Goal: Information Seeking & Learning: Learn about a topic

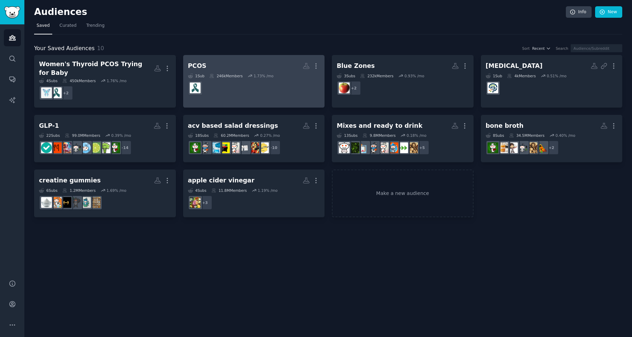
click at [216, 64] on h2 "PCOS More" at bounding box center [254, 66] width 132 height 12
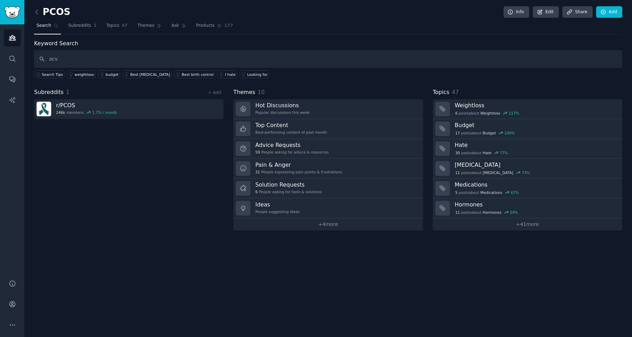
type input "acv"
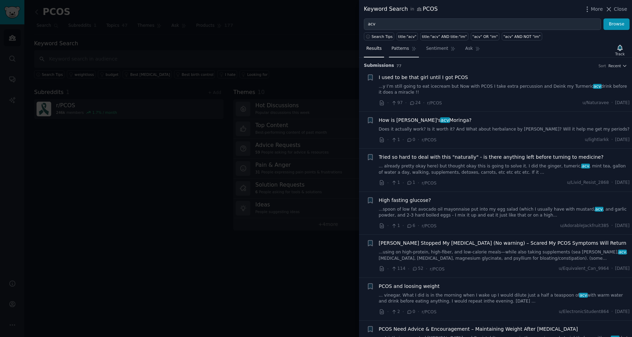
click at [402, 48] on span "Patterns" at bounding box center [400, 49] width 17 height 6
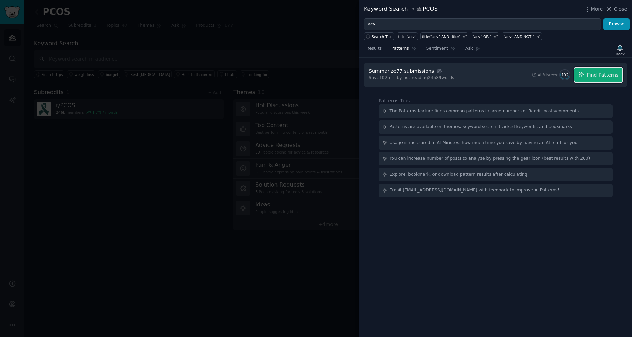
click at [581, 71] on icon "button" at bounding box center [582, 74] width 6 height 6
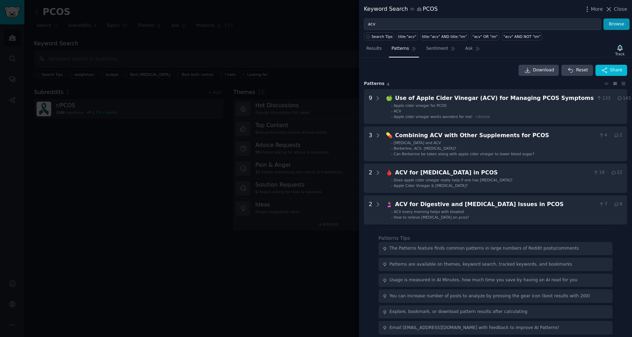
scroll to position [1, 0]
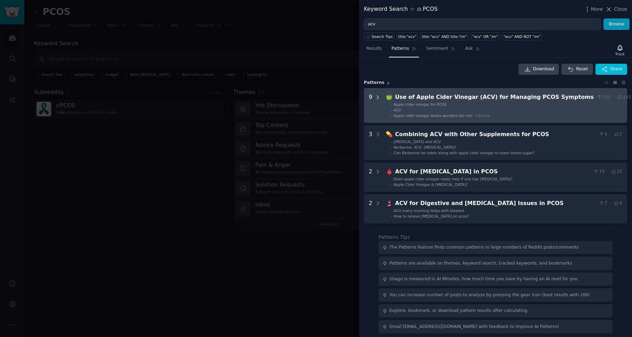
click at [377, 97] on icon at bounding box center [378, 97] width 6 height 6
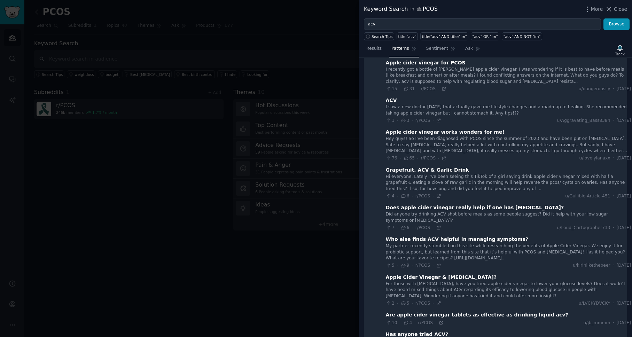
scroll to position [51, 0]
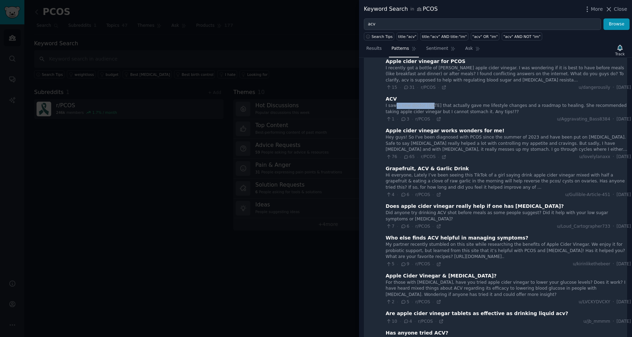
drag, startPoint x: 395, startPoint y: 108, endPoint x: 429, endPoint y: 107, distance: 34.2
click at [430, 107] on div "I saw a new doctor [DATE] that actually gave me lifestyle changes and a roadmap…" at bounding box center [508, 109] width 245 height 12
click at [429, 107] on div "I saw a new doctor [DATE] that actually gave me lifestyle changes and a roadmap…" at bounding box center [508, 109] width 245 height 12
drag, startPoint x: 394, startPoint y: 104, endPoint x: 443, endPoint y: 104, distance: 48.8
click at [443, 104] on div "I saw a new doctor [DATE] that actually gave me lifestyle changes and a roadmap…" at bounding box center [508, 109] width 245 height 12
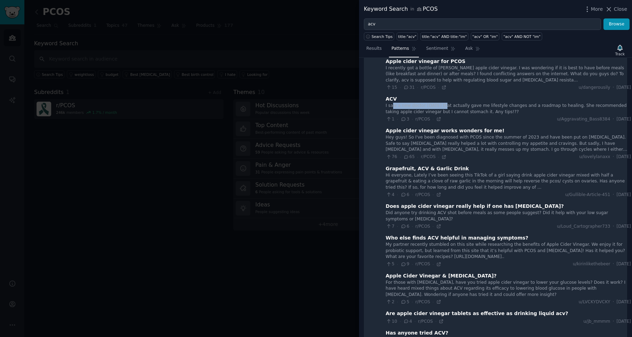
click at [443, 104] on div "I saw a new doctor [DATE] that actually gave me lifestyle changes and a roadmap…" at bounding box center [508, 109] width 245 height 12
drag, startPoint x: 397, startPoint y: 109, endPoint x: 474, endPoint y: 109, distance: 76.7
click at [474, 109] on div "I saw a new doctor [DATE] that actually gave me lifestyle changes and a roadmap…" at bounding box center [508, 109] width 245 height 12
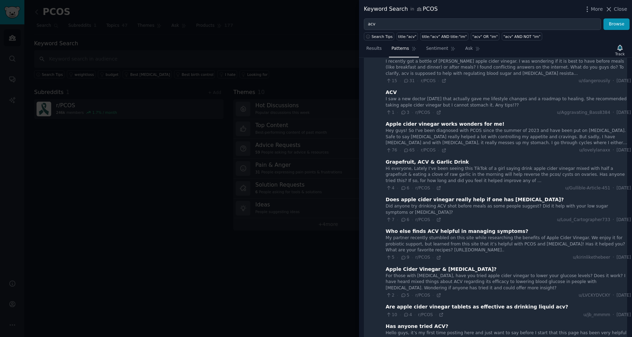
scroll to position [58, 0]
drag, startPoint x: 412, startPoint y: 137, endPoint x: 466, endPoint y: 137, distance: 54.0
click at [466, 137] on div "Hey guys! So I've been diagnosed with PCOS since the summer of 2023 and have be…" at bounding box center [508, 136] width 245 height 18
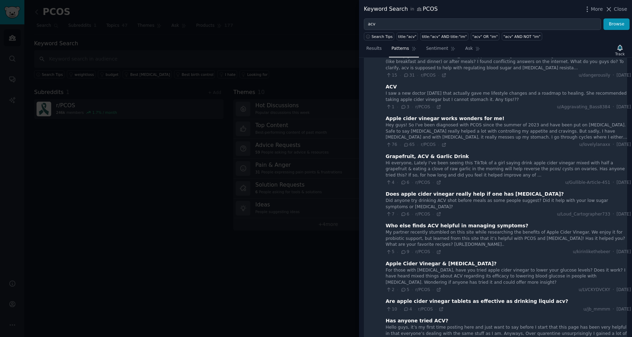
scroll to position [65, 0]
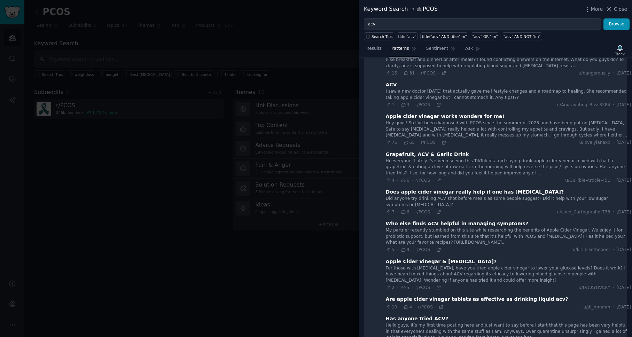
click at [409, 142] on span "65" at bounding box center [409, 143] width 11 height 6
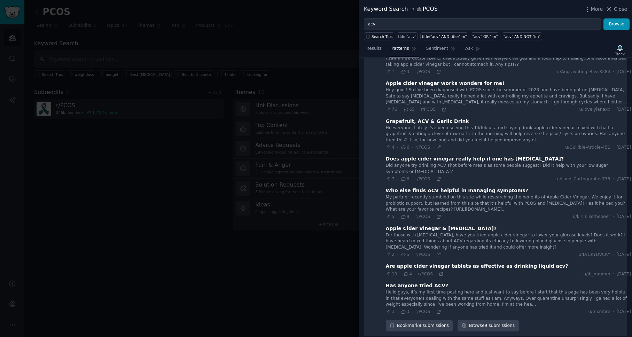
scroll to position [99, 0]
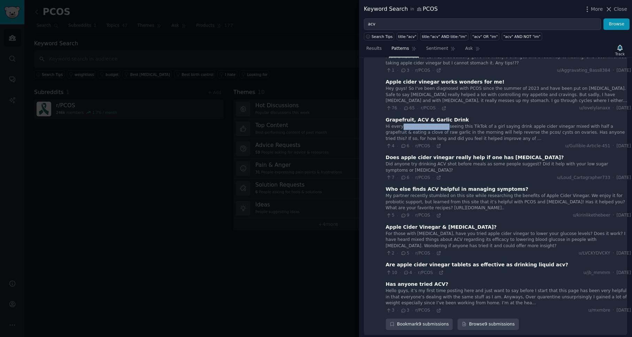
drag, startPoint x: 401, startPoint y: 128, endPoint x: 444, endPoint y: 124, distance: 42.7
click at [444, 124] on div "Hi everyone, Lately I’ve been seeing this TikTok of a girl saying drink apple c…" at bounding box center [508, 133] width 245 height 18
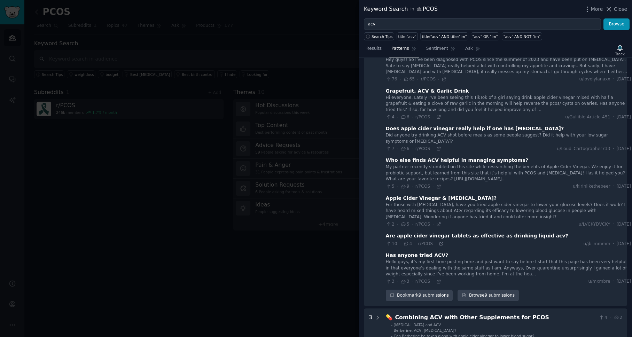
scroll to position [129, 0]
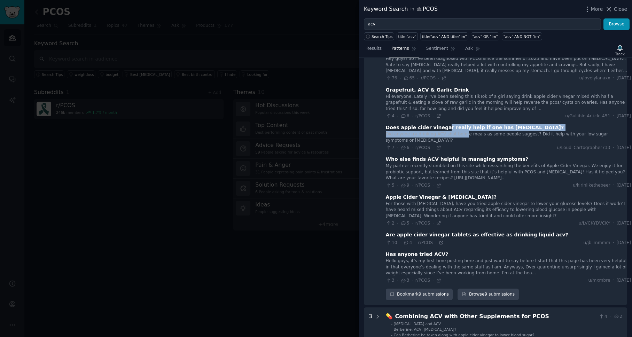
drag, startPoint x: 441, startPoint y: 130, endPoint x: 463, endPoint y: 132, distance: 22.7
click at [464, 132] on div "Does apple cider vinegar really help if one has [MEDICAL_DATA]? Did anyone try …" at bounding box center [508, 137] width 245 height 27
click at [463, 132] on div "Did anyone try drinking ACV shot before meals as some people suggest? Did it he…" at bounding box center [508, 137] width 245 height 12
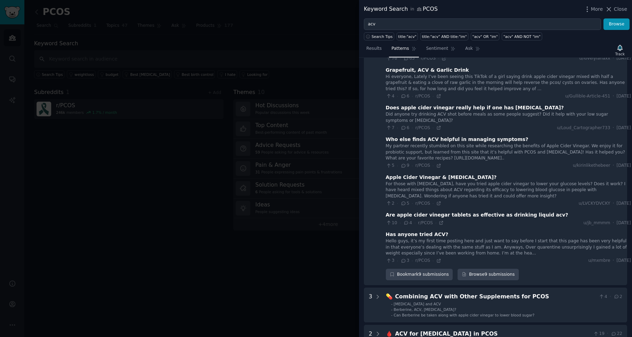
scroll to position [150, 0]
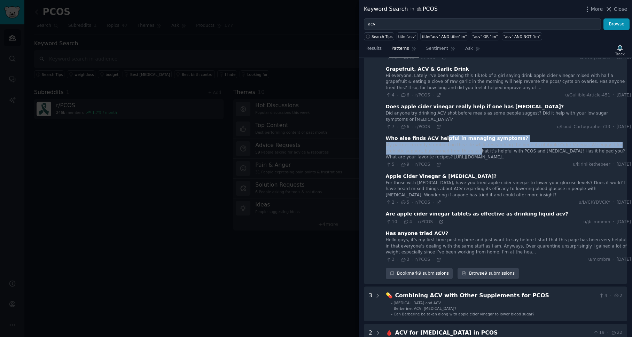
drag, startPoint x: 440, startPoint y: 140, endPoint x: 476, endPoint y: 154, distance: 38.7
click at [476, 154] on div "Who else finds ACV helpful in managing symptoms? My partner recently stumbled o…" at bounding box center [508, 151] width 245 height 33
click at [476, 154] on div "My partner recently stumbled on this site while researching the benefits of App…" at bounding box center [508, 151] width 245 height 18
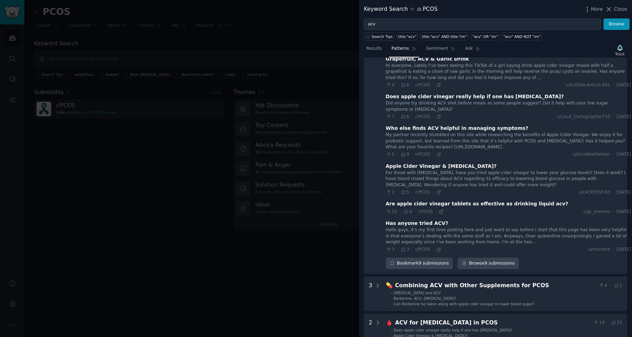
scroll to position [161, 0]
drag, startPoint x: 467, startPoint y: 175, endPoint x: 474, endPoint y: 177, distance: 7.4
click at [475, 178] on div "For those with [MEDICAL_DATA], have you tried apple cider vinegar to lower your…" at bounding box center [508, 178] width 245 height 18
click at [474, 177] on div "For those with [MEDICAL_DATA], have you tried apple cider vinegar to lower your…" at bounding box center [508, 178] width 245 height 18
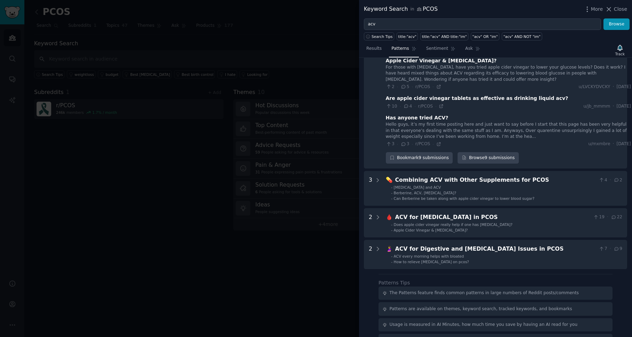
scroll to position [275, 0]
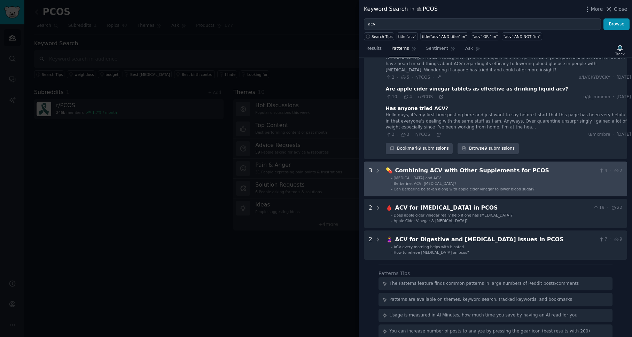
click at [466, 173] on div "Combining ACV with Other Supplements for PCOS" at bounding box center [495, 171] width 201 height 9
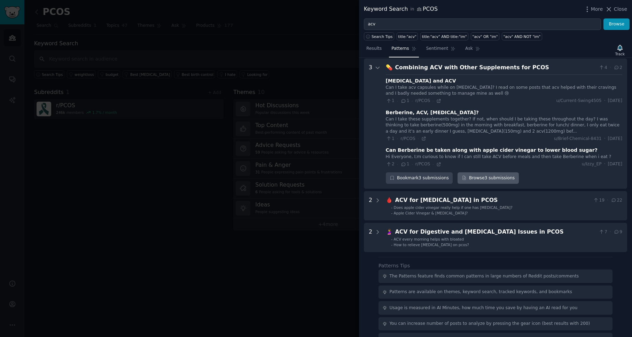
scroll to position [379, 0]
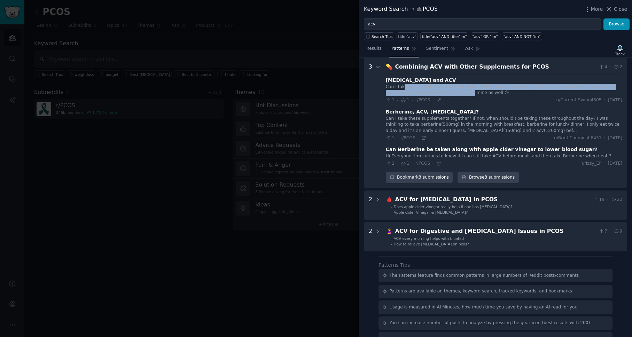
drag, startPoint x: 404, startPoint y: 88, endPoint x: 456, endPoint y: 92, distance: 52.1
click at [456, 92] on div "Can I take acv capsules while on [MEDICAL_DATA]? I read on some posts that acv …" at bounding box center [504, 90] width 237 height 12
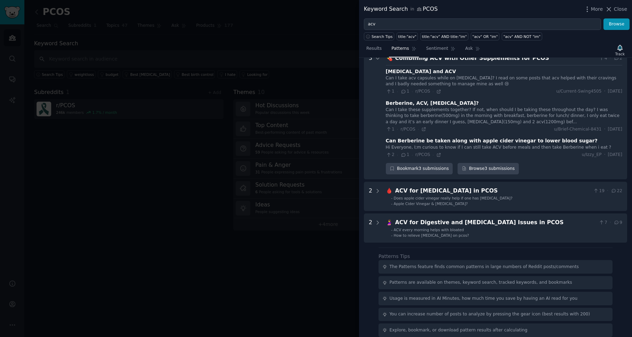
scroll to position [389, 0]
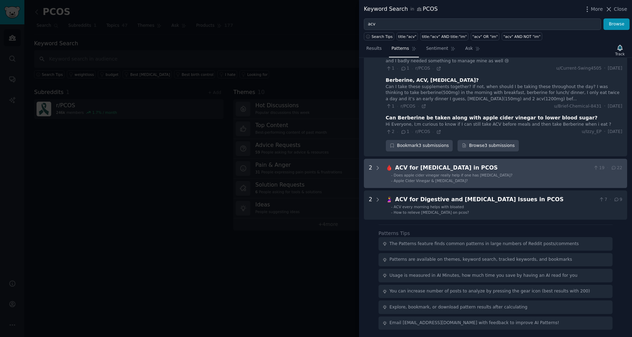
click at [454, 175] on span "Does apple cider vinegar really help if one has [MEDICAL_DATA]?" at bounding box center [453, 175] width 119 height 4
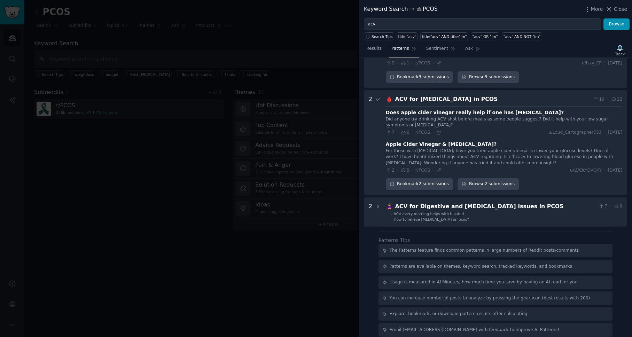
scroll to position [486, 0]
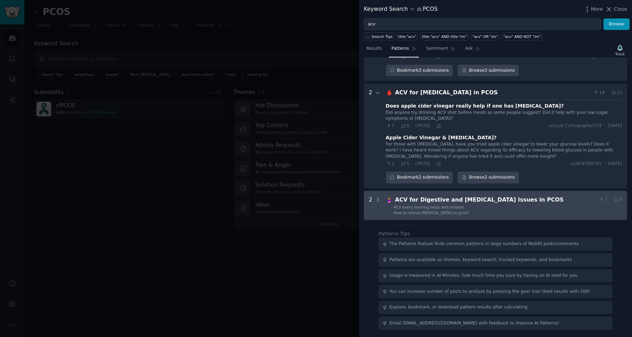
click at [445, 216] on PCOS "2 🤰 ACV for Digestive and [MEDICAL_DATA] Issues in PCOS 7 · 9 - ACV every morni…" at bounding box center [495, 205] width 263 height 29
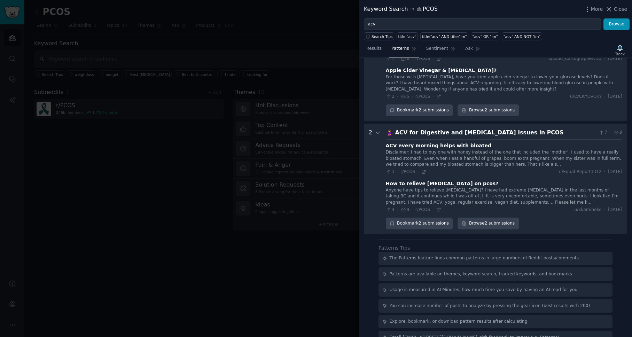
scroll to position [554, 0]
click at [402, 210] on icon at bounding box center [404, 209] width 6 height 5
click at [422, 191] on div "Anyone have tips to relieve [MEDICAL_DATA]? I have had extreme [MEDICAL_DATA] i…" at bounding box center [504, 196] width 237 height 18
click at [575, 211] on span "u/xkamineko" at bounding box center [588, 210] width 27 height 6
click at [563, 191] on div "Anyone have tips to relieve [MEDICAL_DATA]? I have had extreme [MEDICAL_DATA] i…" at bounding box center [504, 196] width 237 height 18
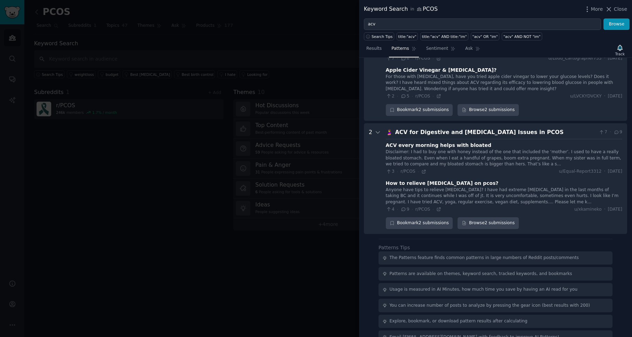
click at [430, 191] on div "Anyone have tips to relieve [MEDICAL_DATA]? I have had extreme [MEDICAL_DATA] i…" at bounding box center [504, 196] width 237 height 18
click at [430, 182] on div "How to relieve [MEDICAL_DATA] on pcos?" at bounding box center [442, 183] width 113 height 7
click at [437, 134] on div "ACV for Digestive and [MEDICAL_DATA] Issues in PCOS" at bounding box center [495, 132] width 201 height 9
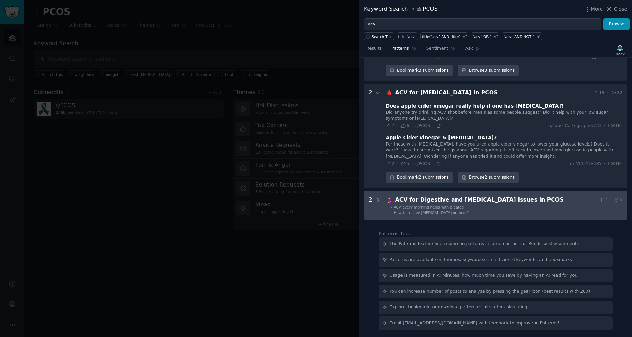
click at [427, 201] on div "ACV for Digestive and [MEDICAL_DATA] Issues in PCOS" at bounding box center [495, 200] width 201 height 9
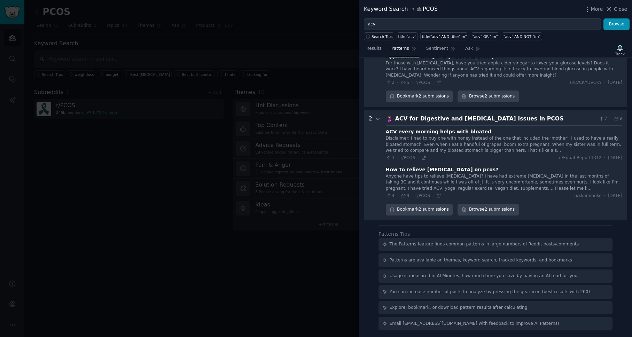
scroll to position [568, 0]
click at [409, 184] on div "Anyone have tips to relieve [MEDICAL_DATA]? I have had extreme [MEDICAL_DATA] i…" at bounding box center [504, 182] width 237 height 18
click at [409, 168] on div "How to relieve [MEDICAL_DATA] on pcos?" at bounding box center [442, 169] width 113 height 7
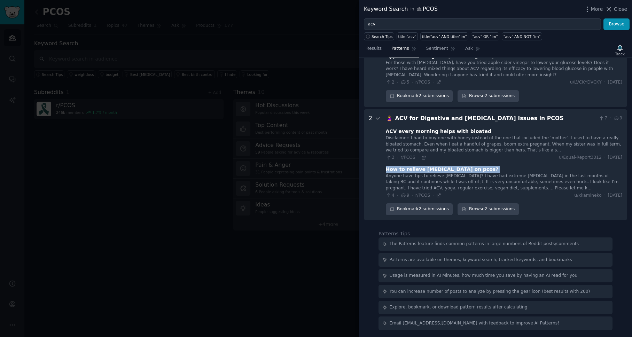
click at [409, 168] on div "How to relieve [MEDICAL_DATA] on pcos?" at bounding box center [442, 169] width 113 height 7
click at [405, 195] on icon at bounding box center [404, 195] width 6 height 5
click at [392, 195] on span "4" at bounding box center [390, 196] width 9 height 6
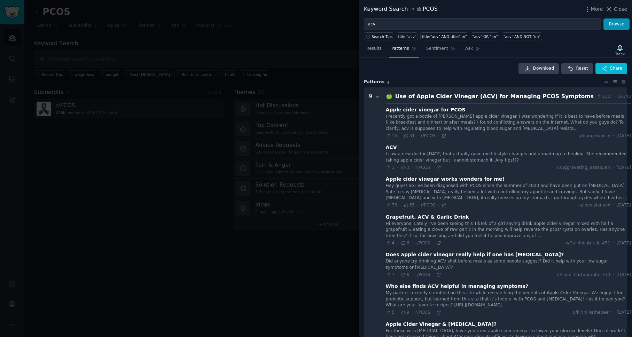
scroll to position [6, 0]
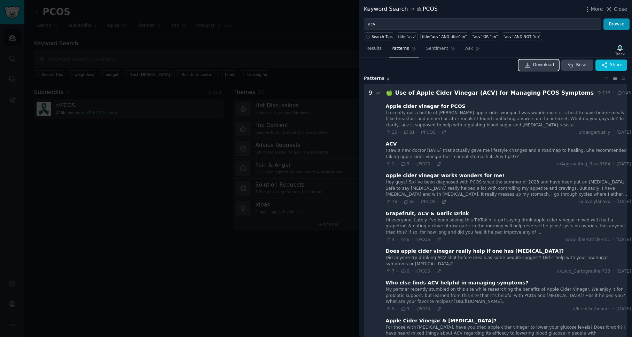
click at [532, 64] on link "Download" at bounding box center [539, 65] width 41 height 11
click at [341, 71] on div at bounding box center [316, 168] width 632 height 337
